Goal: Use online tool/utility: Utilize a website feature to perform a specific function

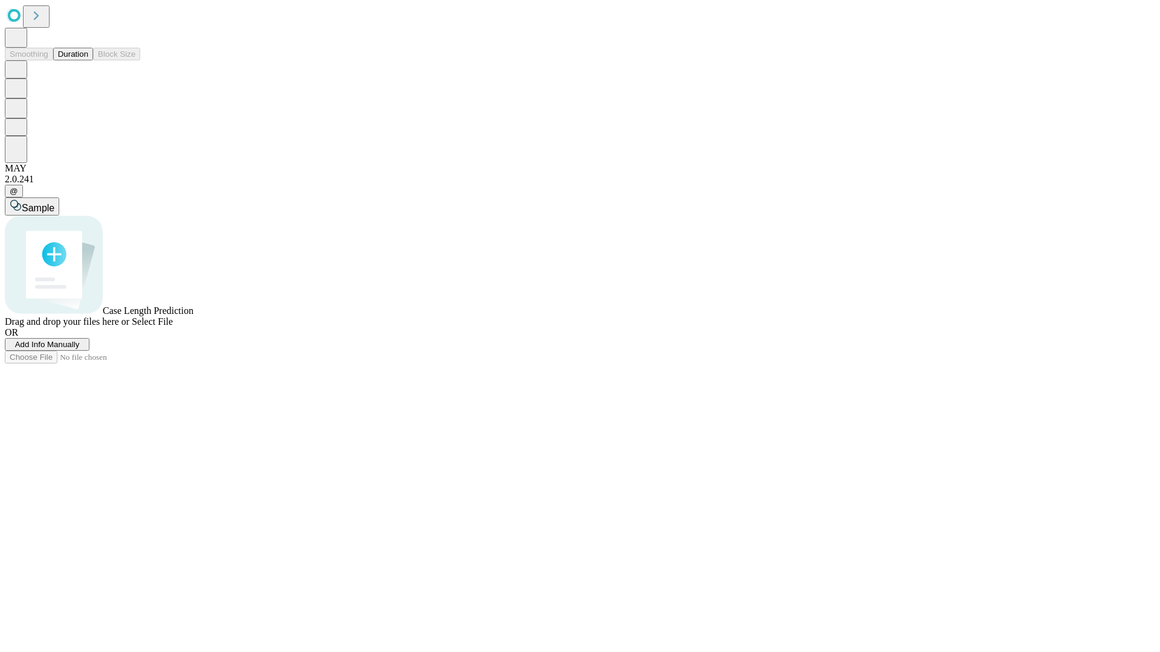
click at [88, 60] on button "Duration" at bounding box center [73, 54] width 40 height 13
click at [173, 327] on span "Select File" at bounding box center [152, 321] width 41 height 10
